Goal: Information Seeking & Learning: Find specific fact

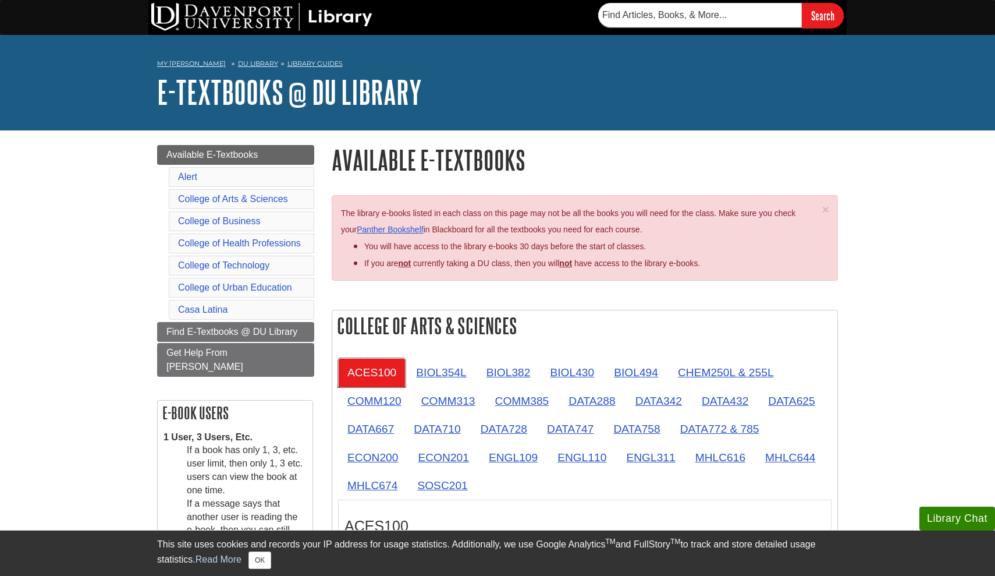
click at [368, 375] on link "ACES100" at bounding box center [372, 372] width 68 height 29
click at [379, 368] on link "ACES100" at bounding box center [372, 372] width 68 height 29
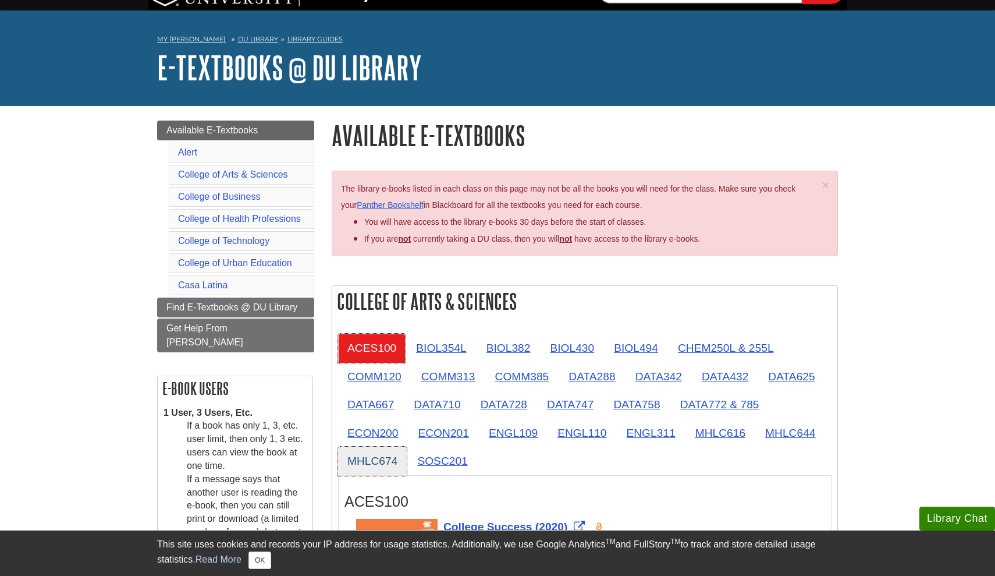
scroll to position [30, 0]
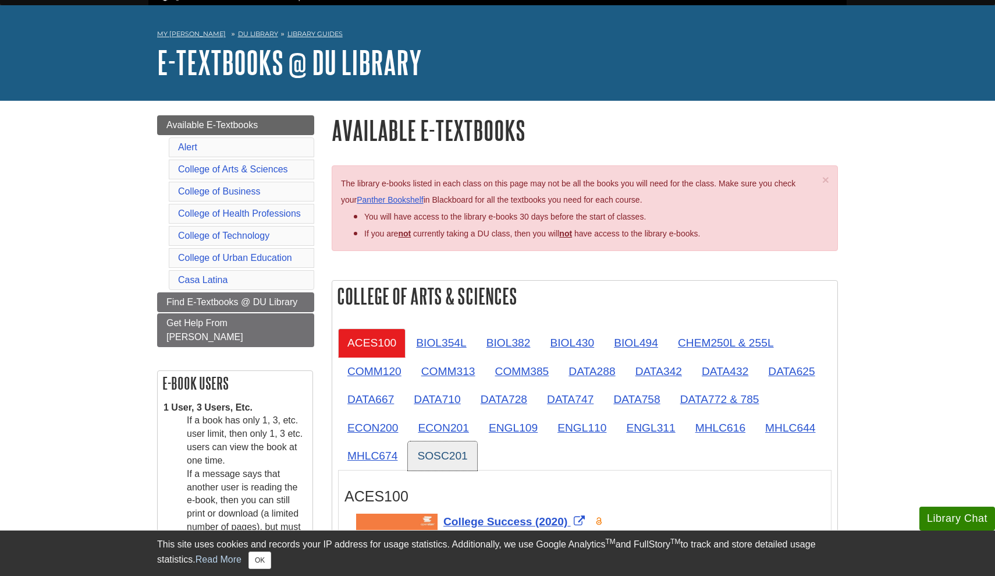
click at [442, 457] on link "SOSC201" at bounding box center [442, 455] width 69 height 29
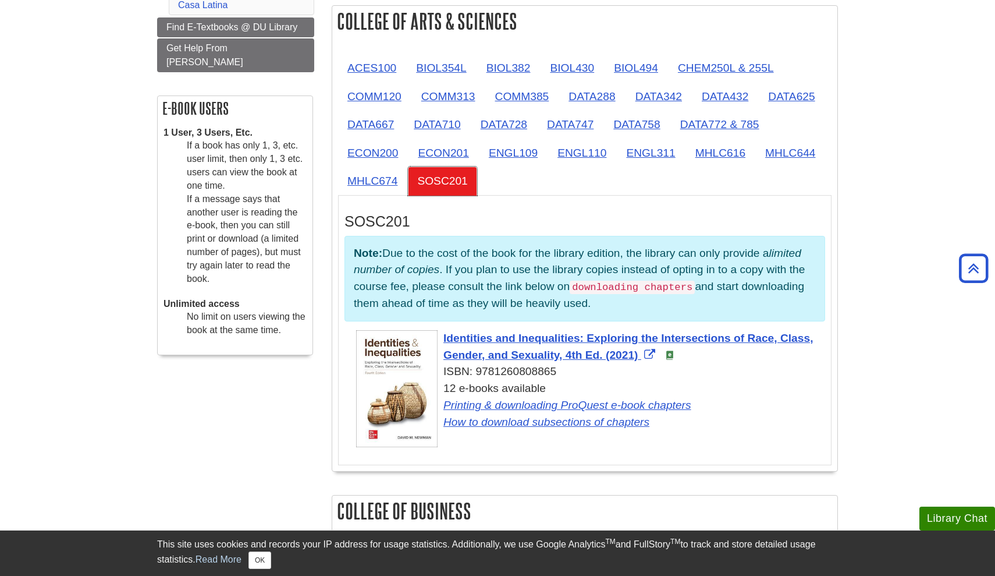
scroll to position [314, 0]
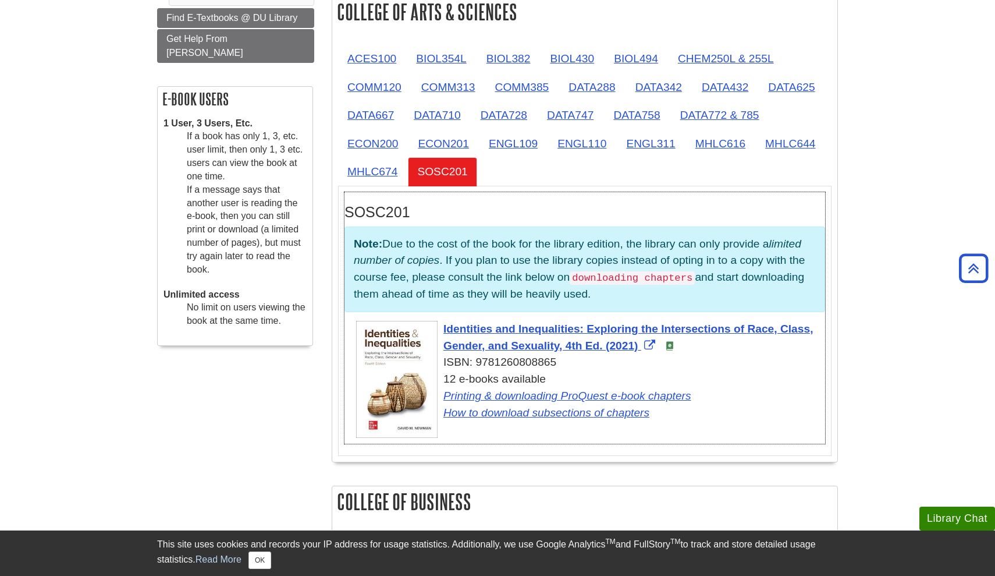
click at [486, 332] on div "Identities and Inequalities: Exploring the Intersections of Race, Class, Gender…" at bounding box center [590, 371] width 469 height 101
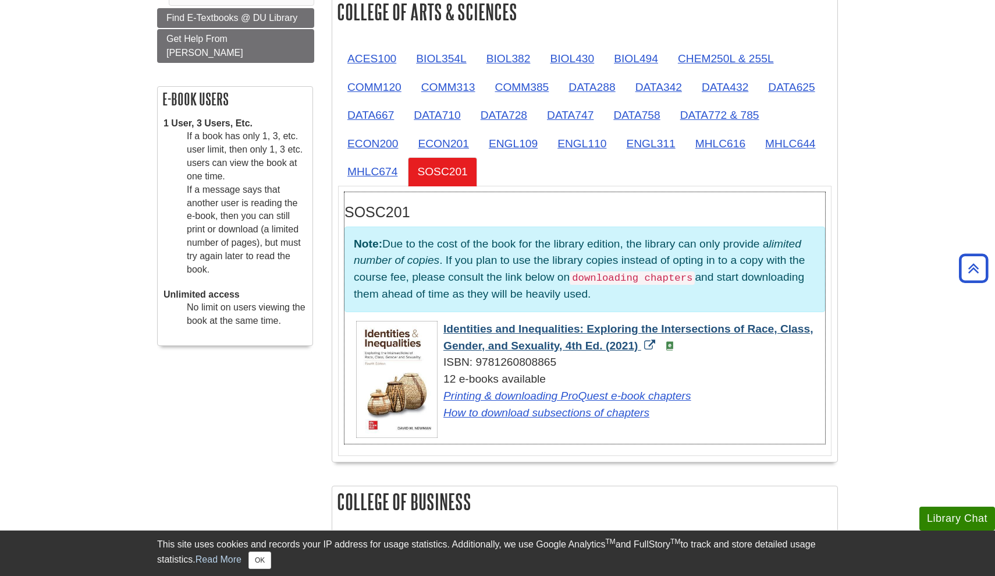
click at [474, 322] on span "Identities and Inequalities: Exploring the Intersections of Race, Class, Gender…" at bounding box center [629, 336] width 370 height 29
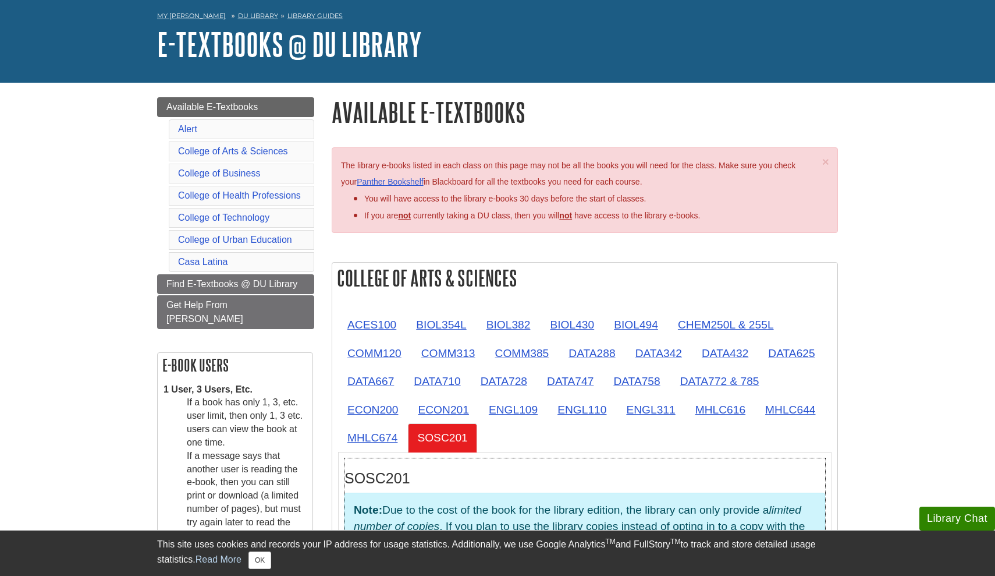
scroll to position [48, 0]
click at [367, 317] on link "ACES100" at bounding box center [372, 324] width 68 height 29
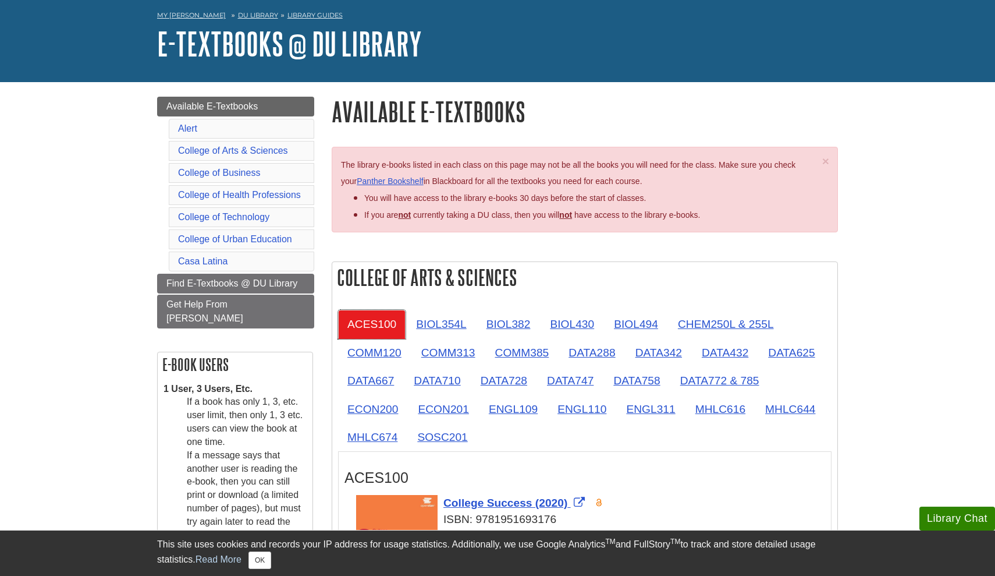
click at [367, 317] on link "ACES100" at bounding box center [372, 324] width 68 height 29
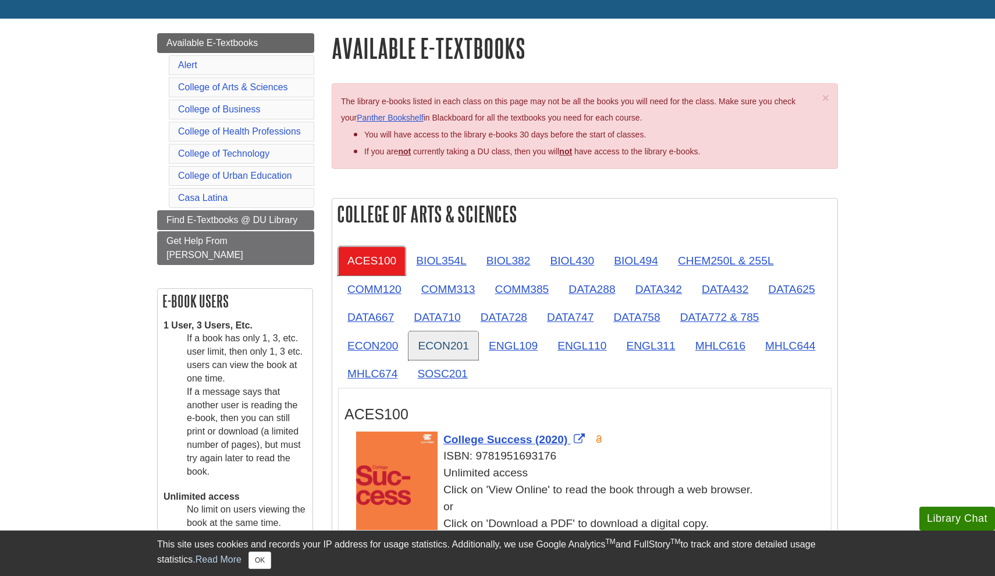
scroll to position [116, 0]
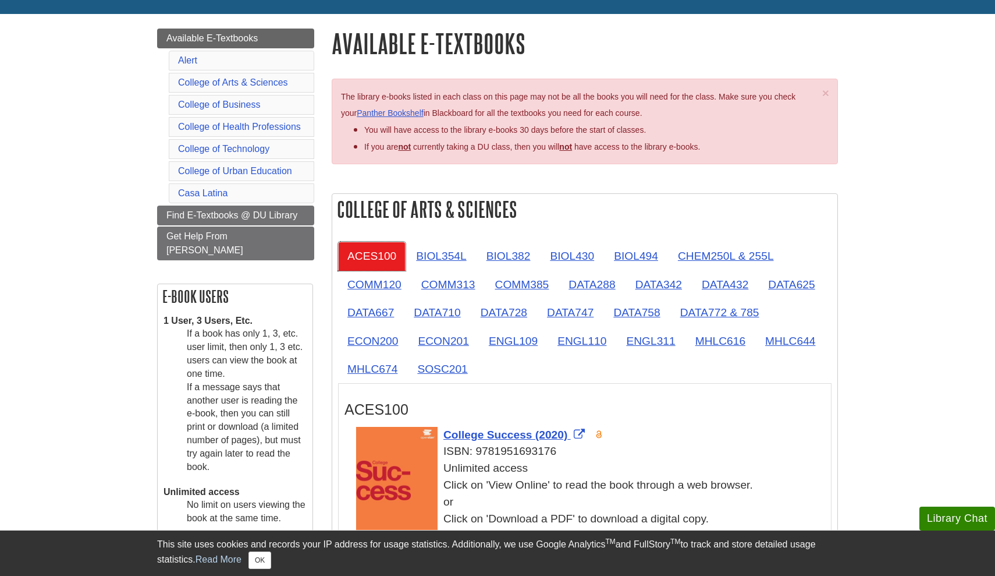
click at [361, 256] on link "ACES100" at bounding box center [372, 256] width 68 height 29
click at [470, 434] on span "College Success (2020)" at bounding box center [506, 434] width 124 height 12
click at [439, 370] on link "SOSC201" at bounding box center [442, 368] width 69 height 29
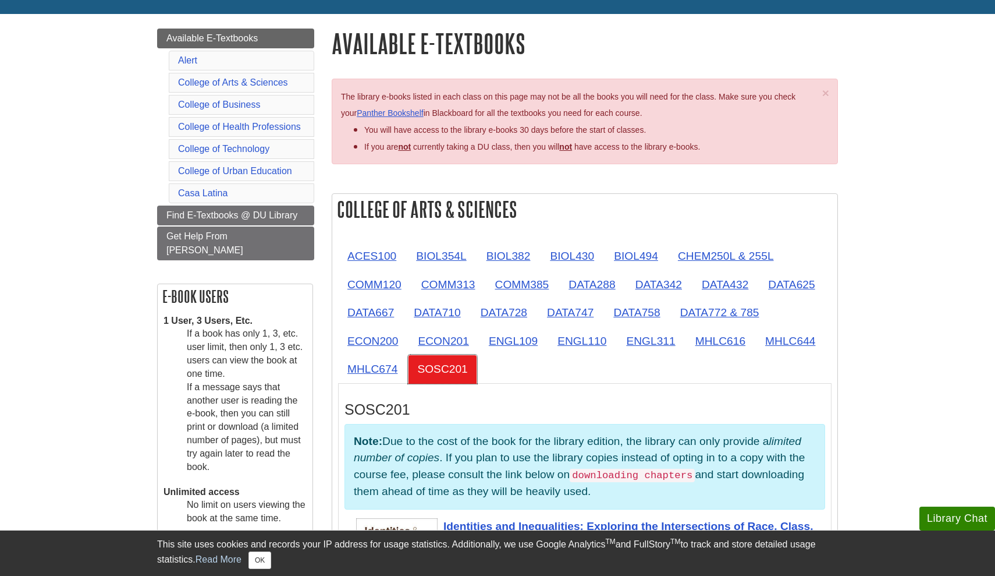
click at [439, 370] on link "SOSC201" at bounding box center [442, 368] width 69 height 29
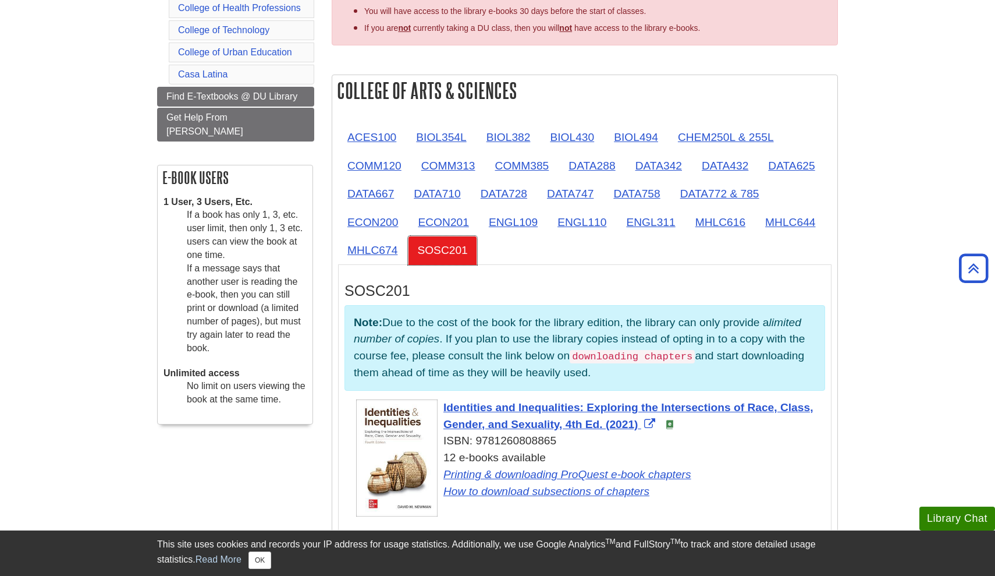
scroll to position [216, 0]
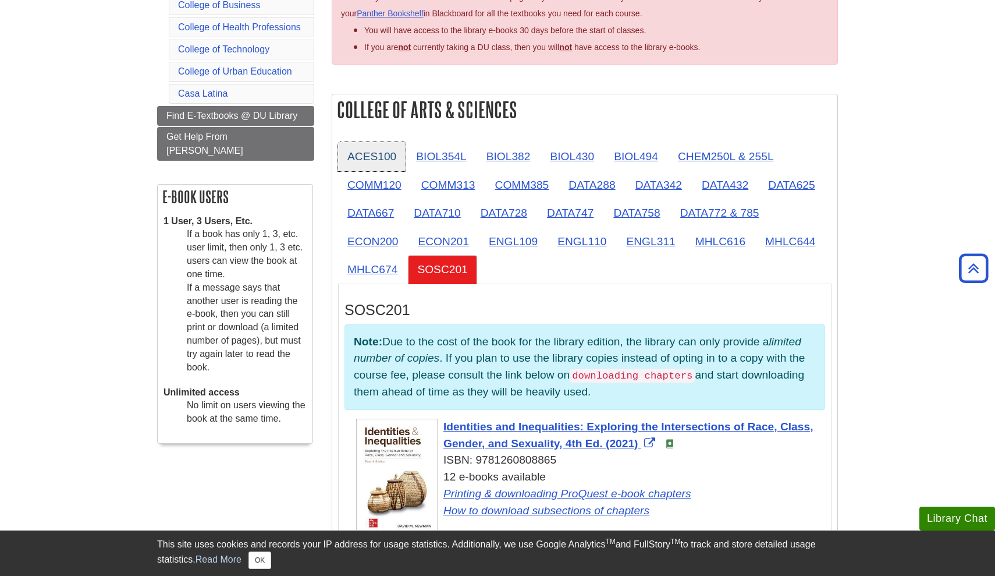
click at [354, 152] on link "ACES100" at bounding box center [372, 156] width 68 height 29
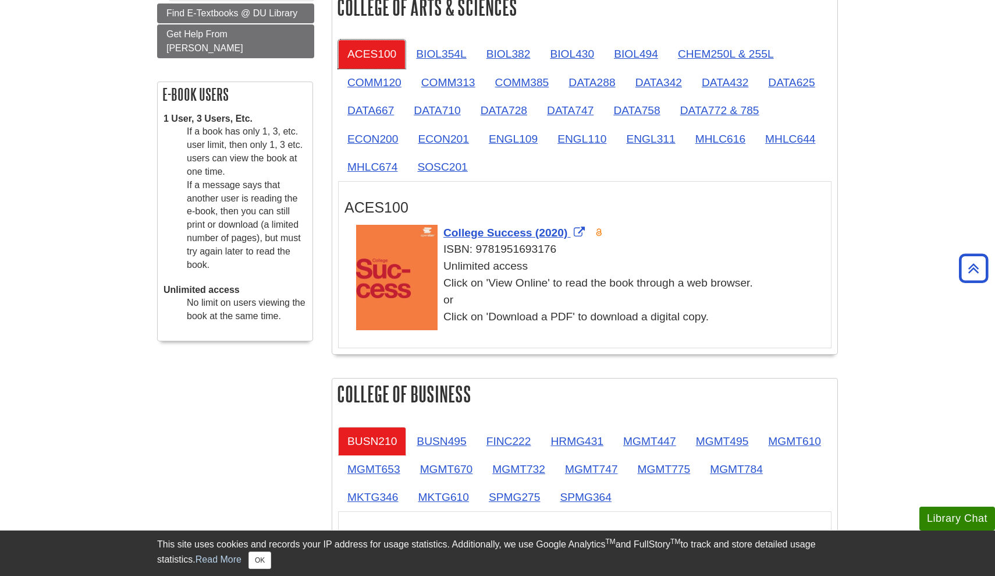
scroll to position [309, 0]
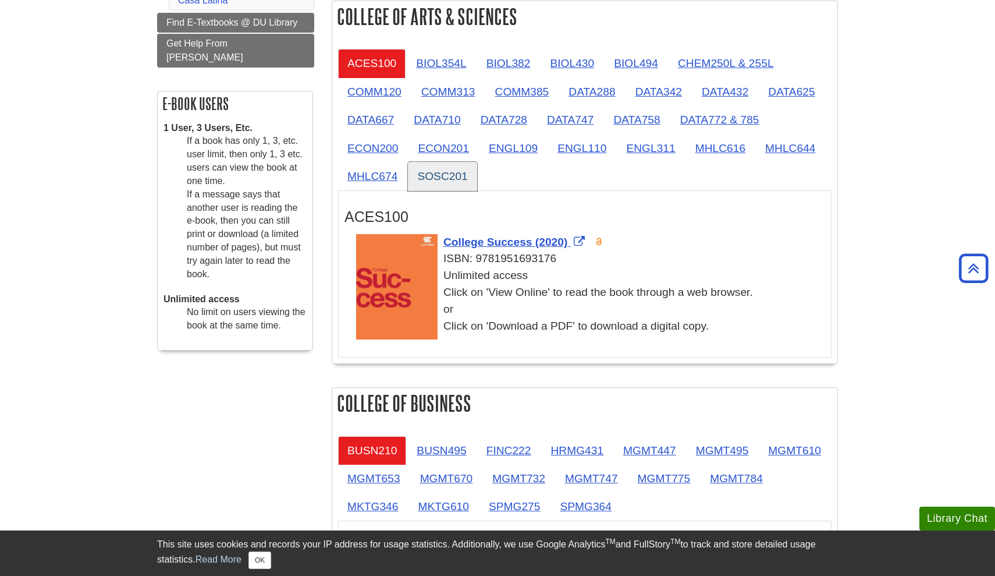
click at [440, 179] on link "SOSC201" at bounding box center [442, 176] width 69 height 29
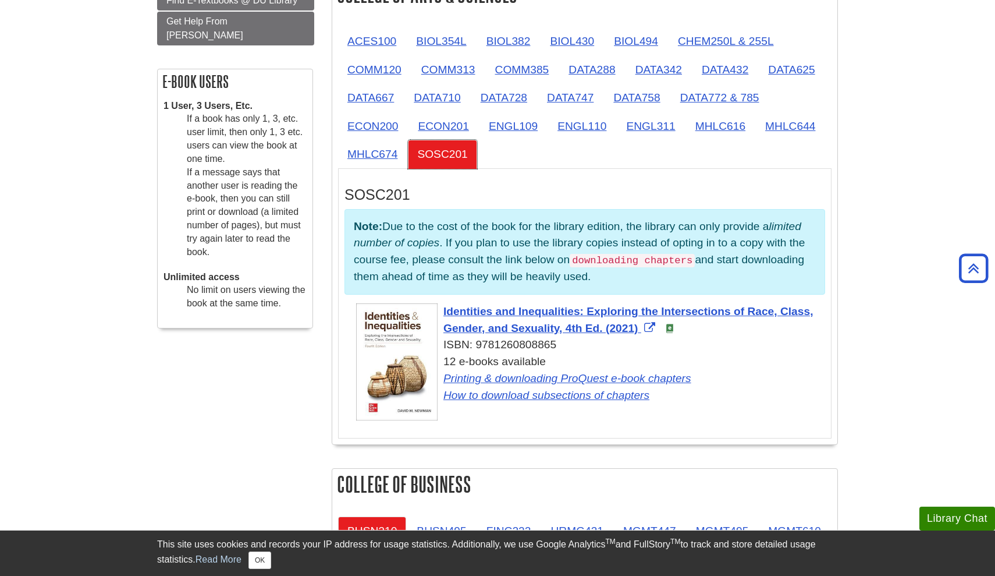
scroll to position [332, 0]
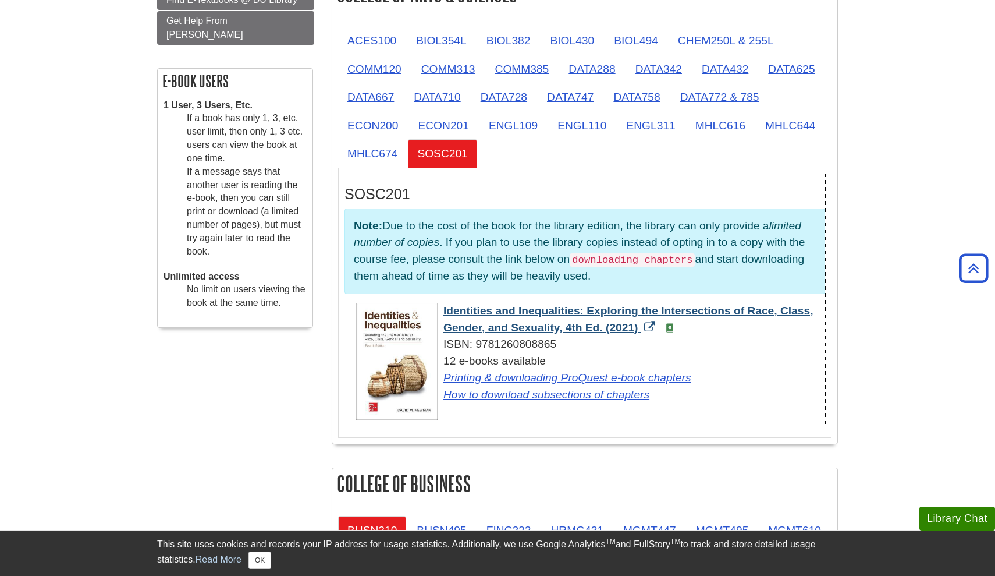
click at [483, 307] on span "Identities and Inequalities: Exploring the Intersections of Race, Class, Gender…" at bounding box center [629, 318] width 370 height 29
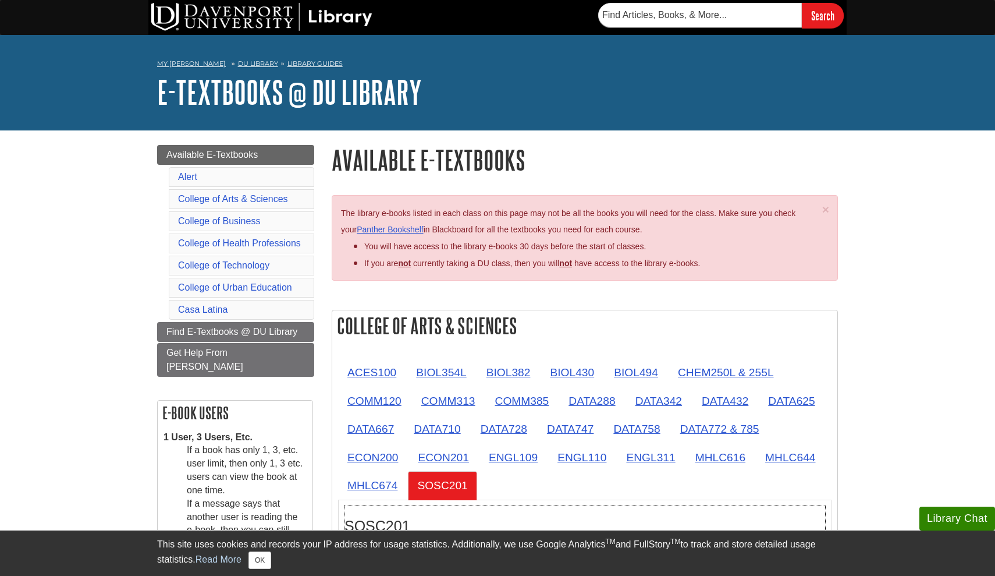
scroll to position [0, 0]
click at [357, 371] on link "ACES100" at bounding box center [372, 372] width 68 height 29
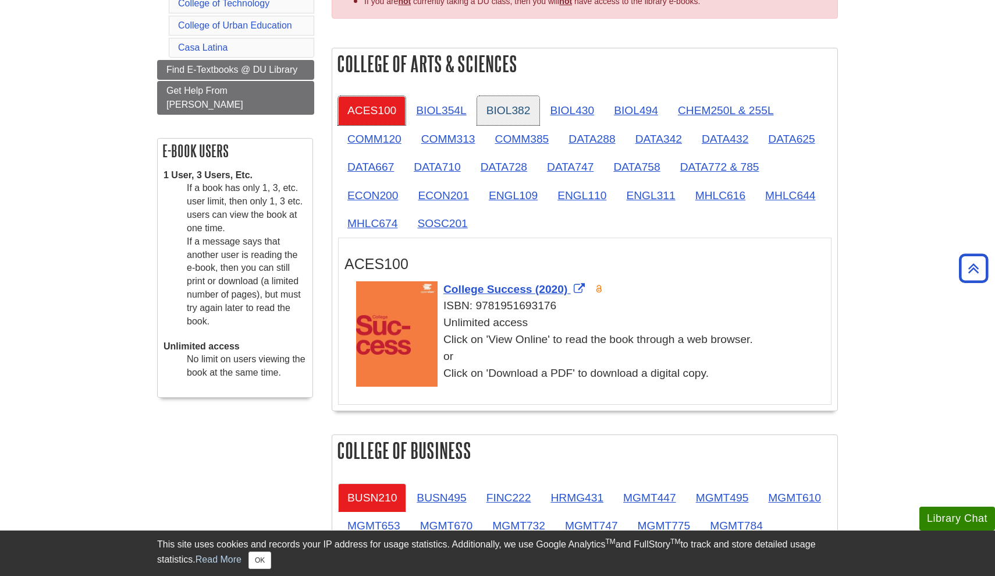
scroll to position [258, 0]
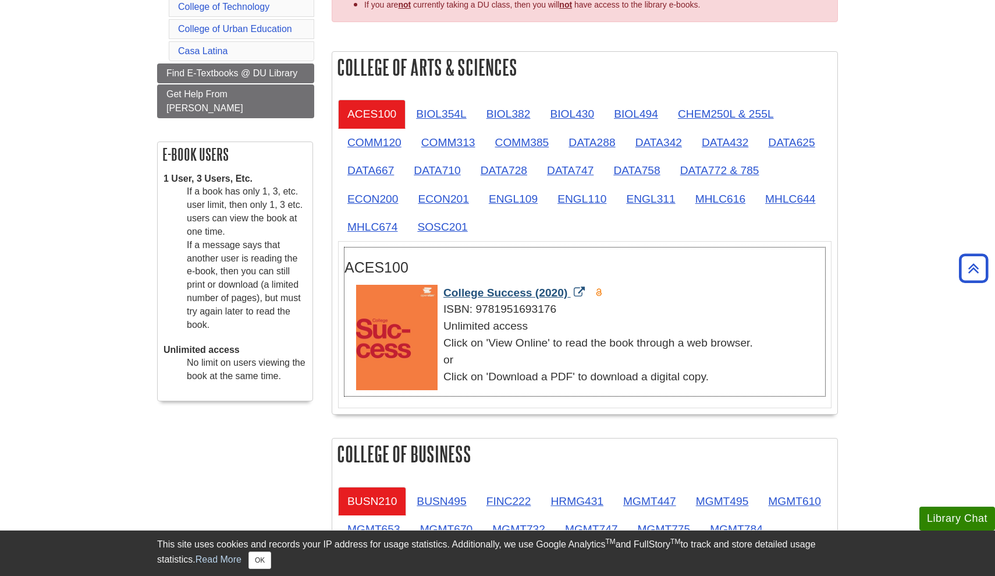
click at [481, 292] on span "College Success (2020)" at bounding box center [506, 292] width 124 height 12
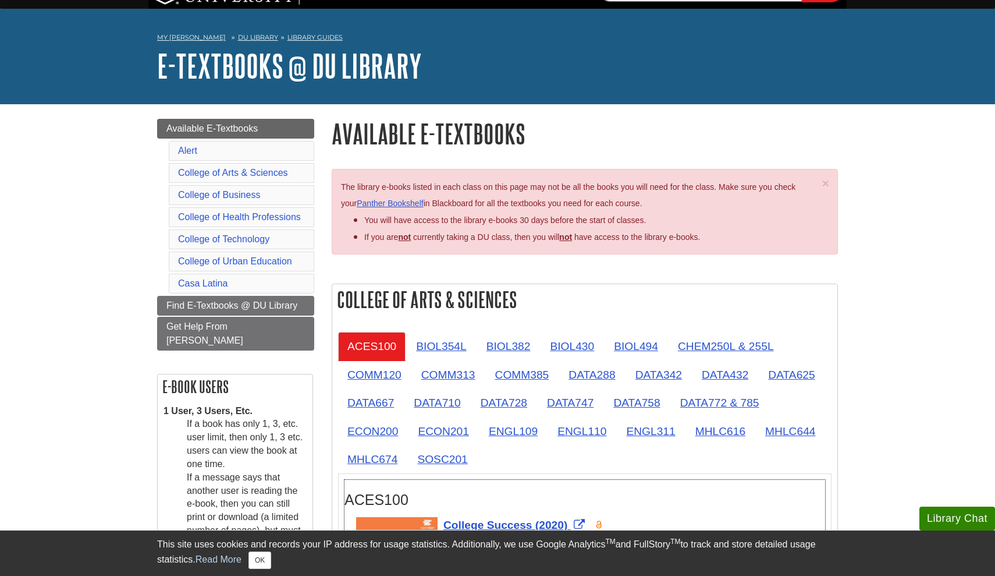
scroll to position [26, 0]
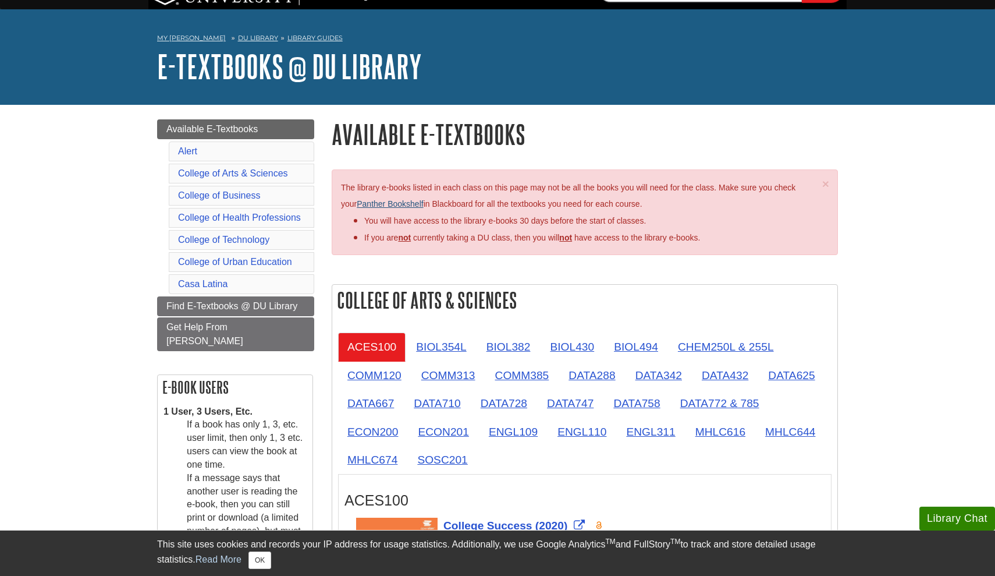
click at [393, 200] on link "Panther Bookshelf" at bounding box center [390, 203] width 66 height 9
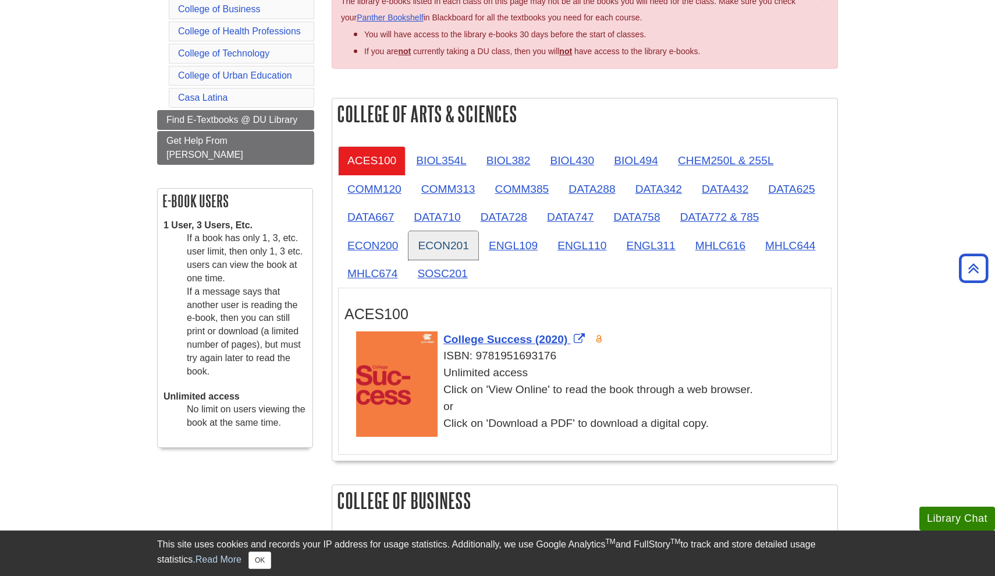
scroll to position [123, 0]
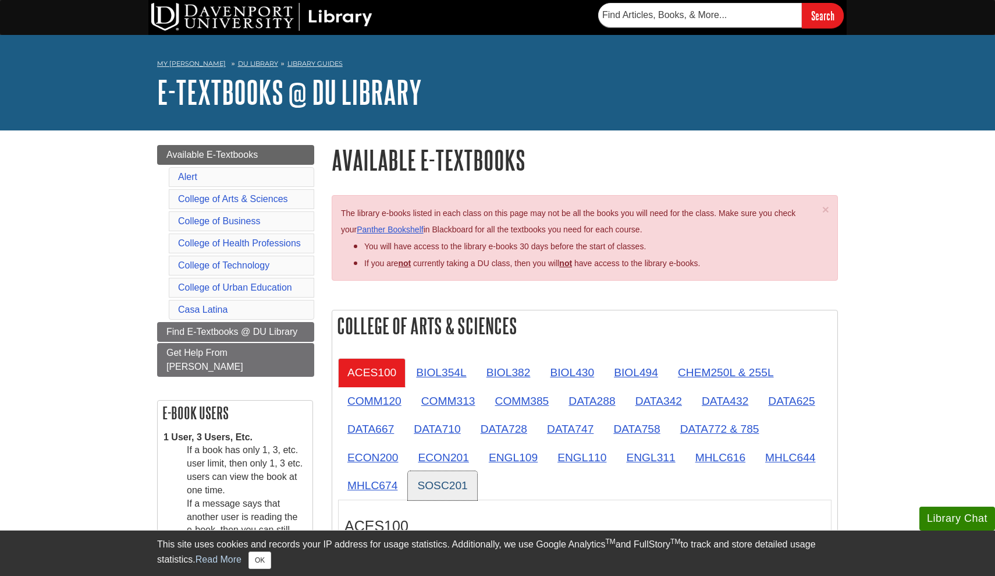
click at [433, 479] on link "SOSC201" at bounding box center [442, 485] width 69 height 29
click at [367, 382] on link "ACES100" at bounding box center [372, 372] width 68 height 29
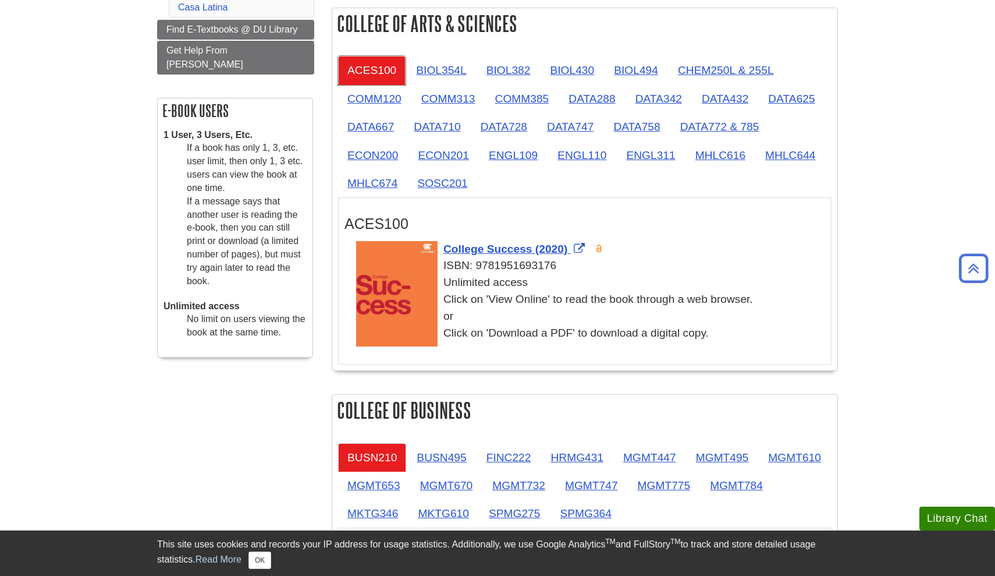
scroll to position [301, 0]
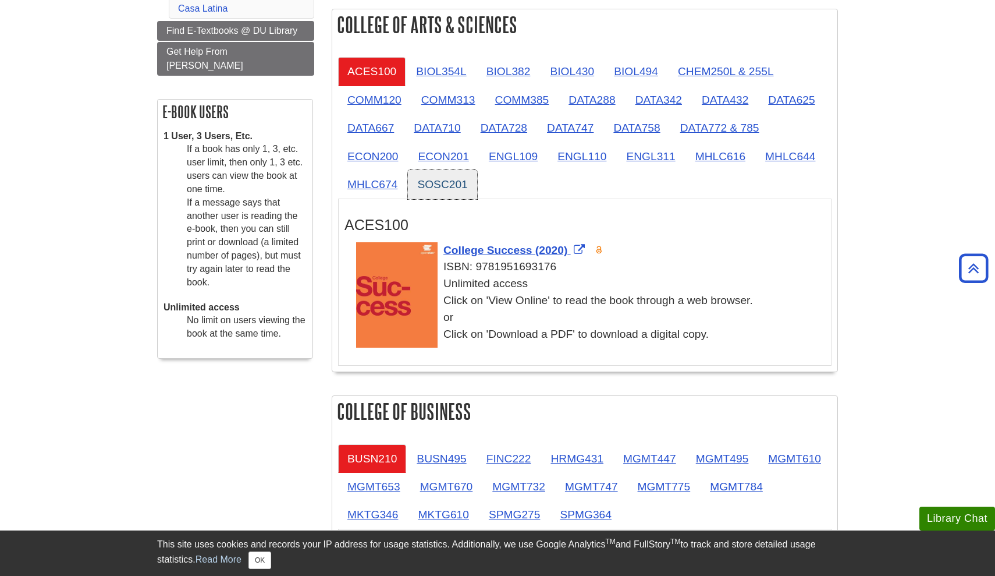
click at [442, 175] on link "SOSC201" at bounding box center [442, 184] width 69 height 29
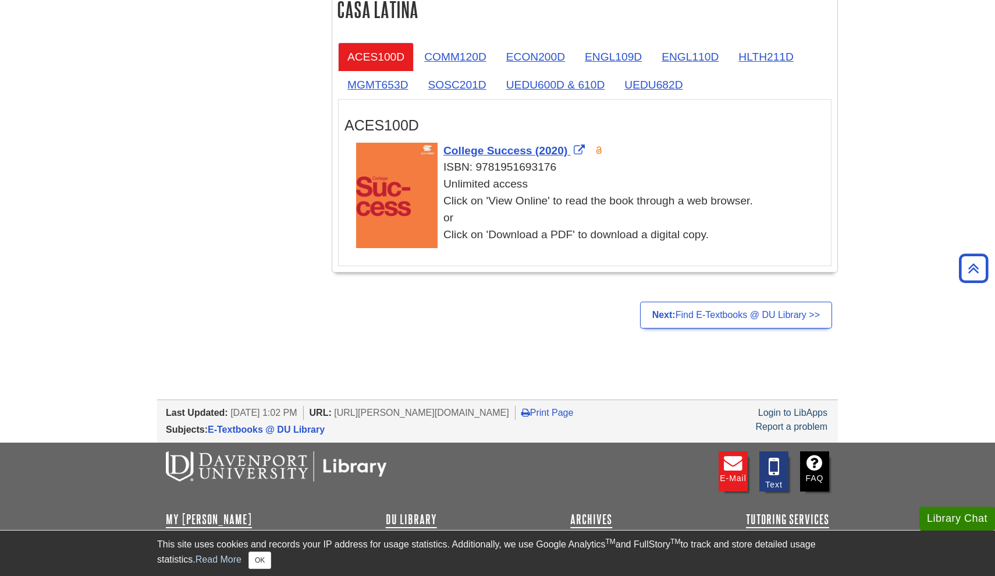
scroll to position [2418, 0]
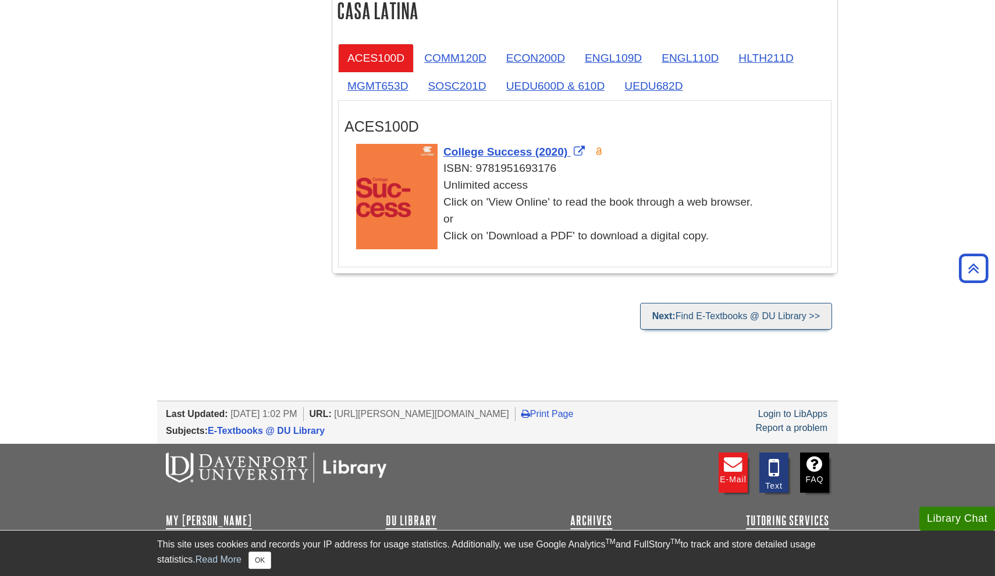
click at [781, 310] on link "Next: Find E-Textbooks @ DU Library >>" at bounding box center [736, 316] width 192 height 27
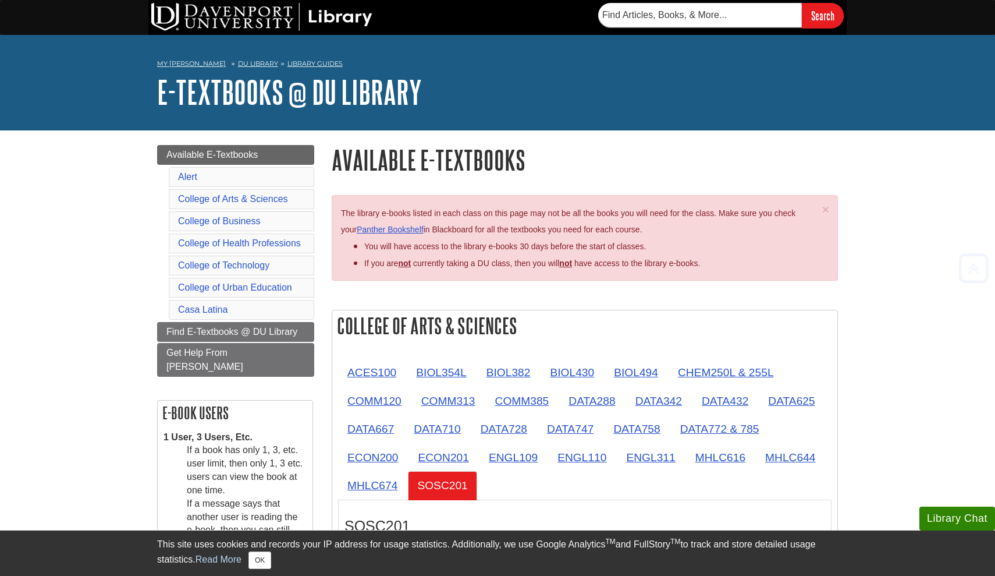
scroll to position [0, 0]
click at [626, 19] on input "text" at bounding box center [700, 15] width 204 height 24
type input "ACES 100"
click at [822, 15] on input "Search" at bounding box center [823, 15] width 42 height 25
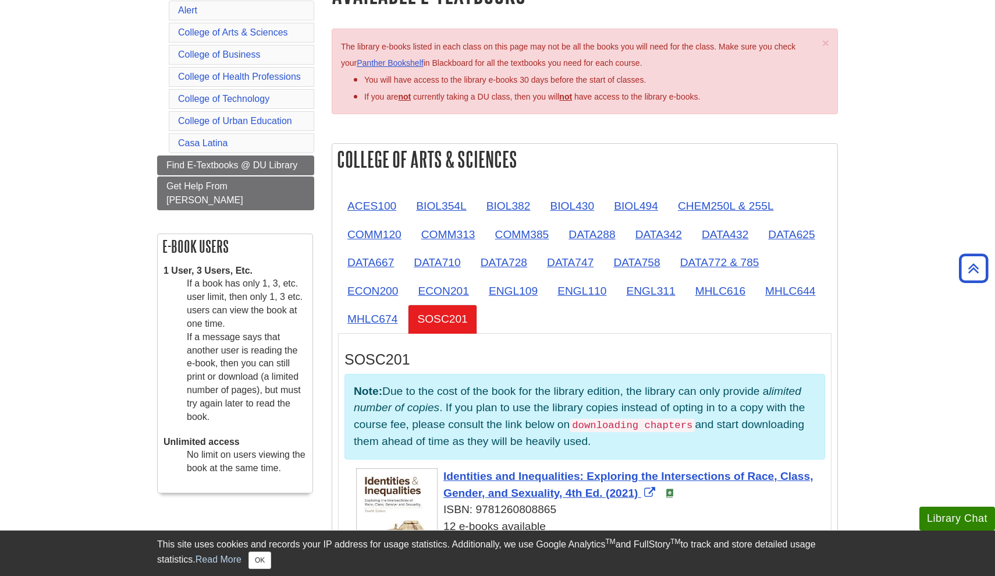
scroll to position [121, 0]
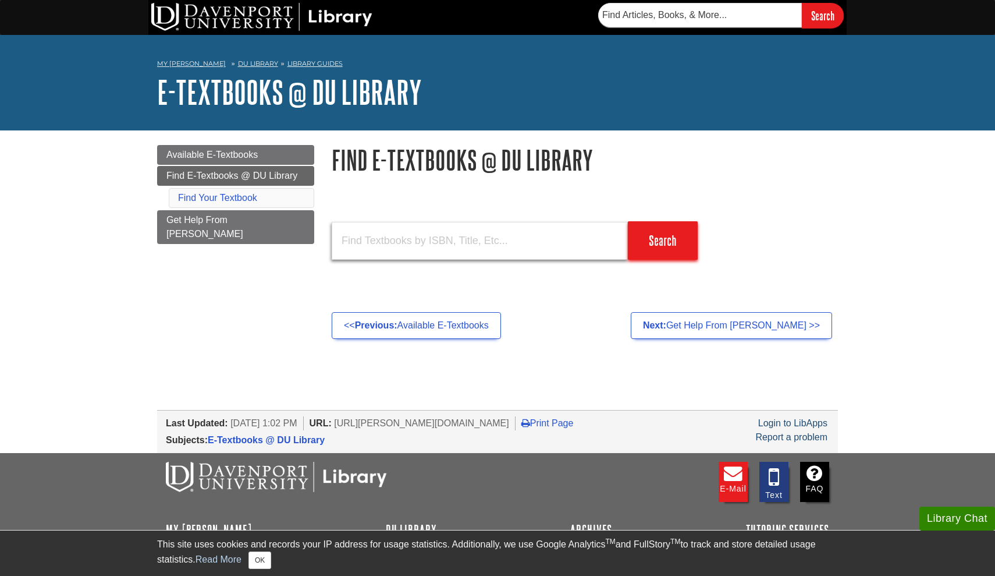
click at [529, 245] on input "text" at bounding box center [480, 241] width 296 height 38
type input "MGMT 211"
click at [663, 240] on input "Search" at bounding box center [663, 240] width 70 height 38
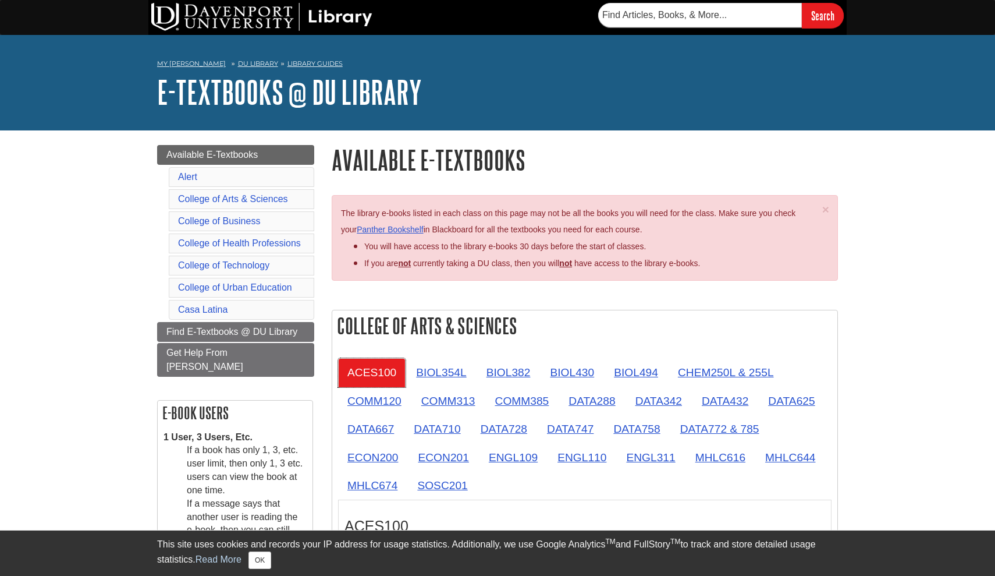
click at [370, 377] on link "ACES100" at bounding box center [372, 372] width 68 height 29
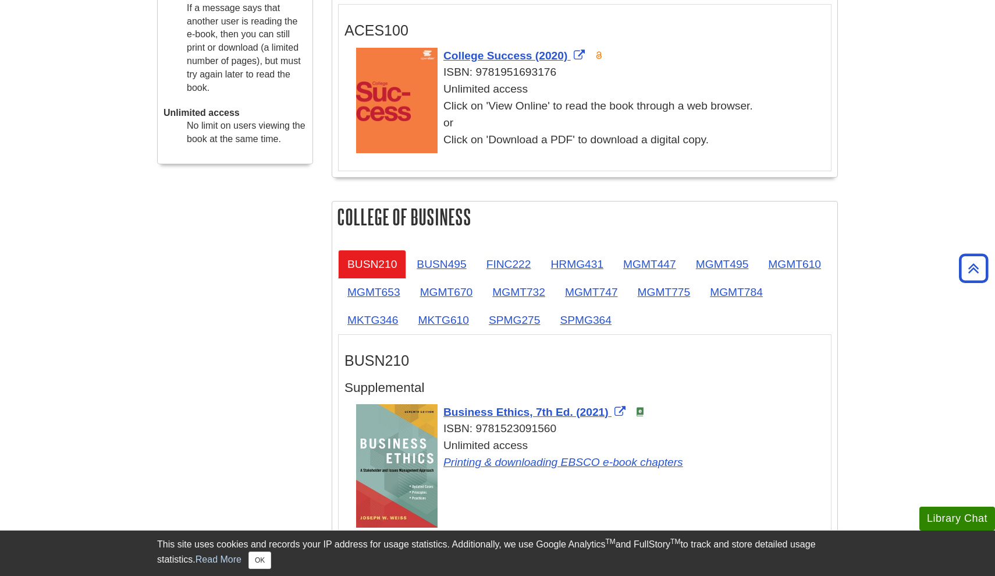
scroll to position [494, 0]
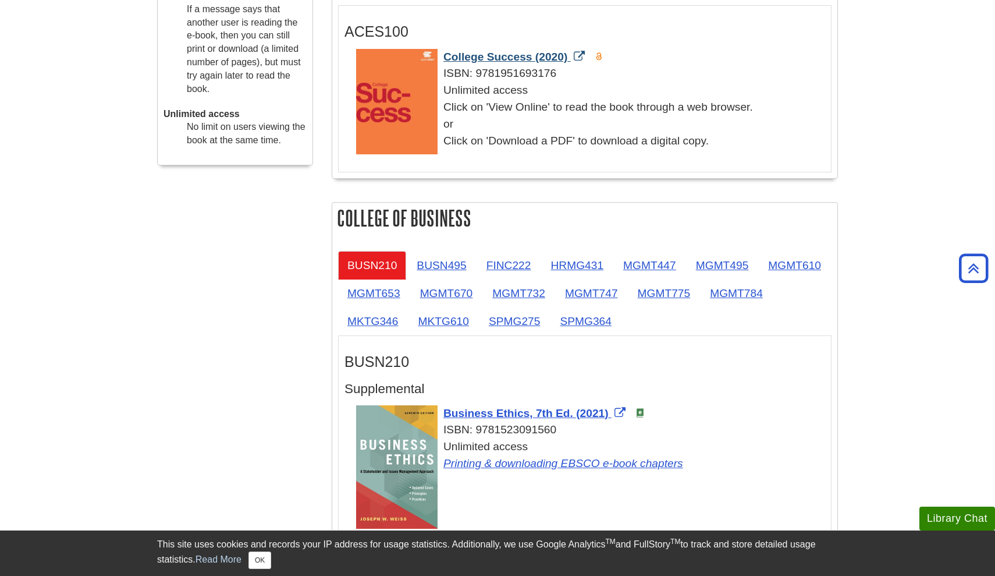
click at [470, 55] on span "College Success (2020)" at bounding box center [506, 57] width 124 height 12
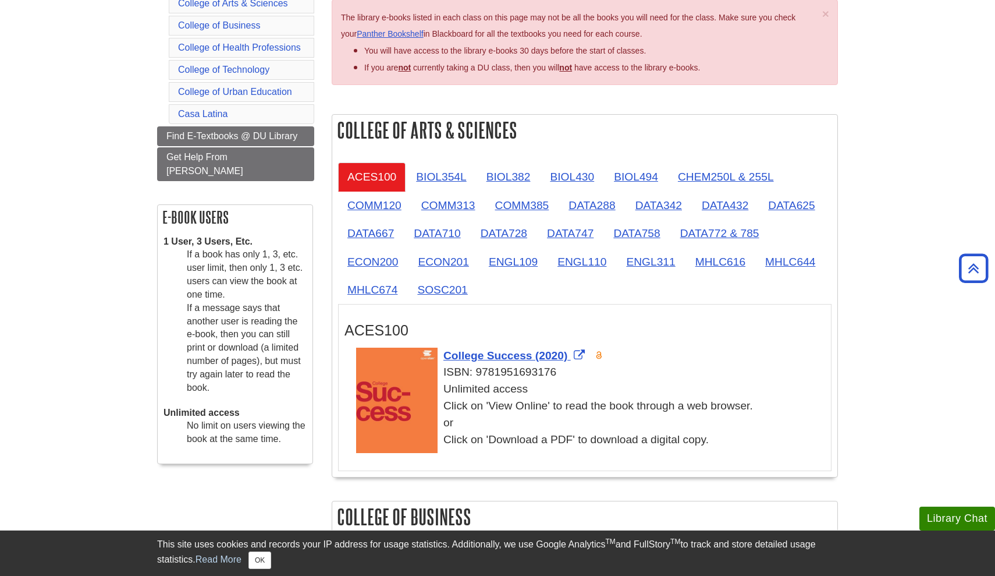
scroll to position [187, 0]
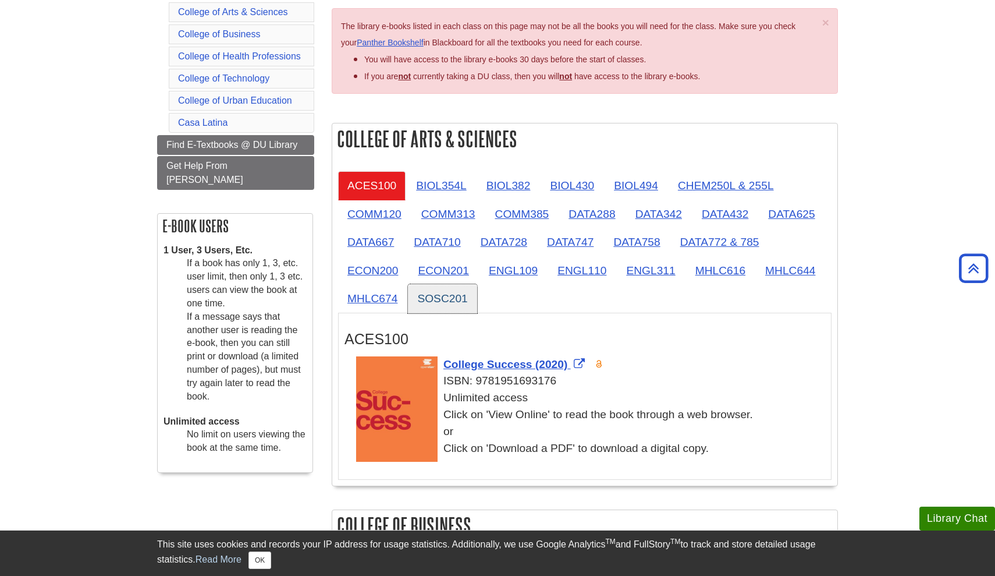
click at [434, 295] on link "SOSC201" at bounding box center [442, 298] width 69 height 29
